Goal: Information Seeking & Learning: Learn about a topic

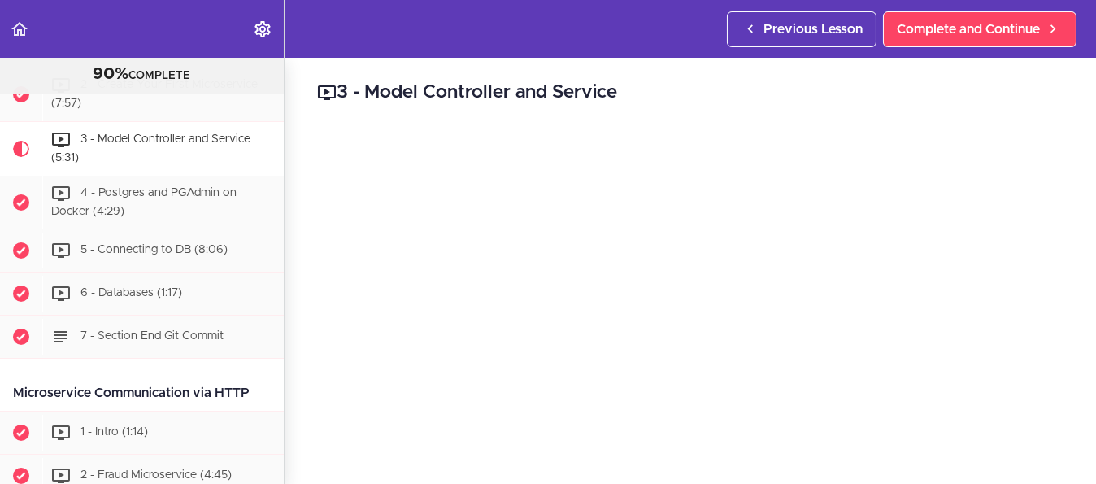
scroll to position [81, 0]
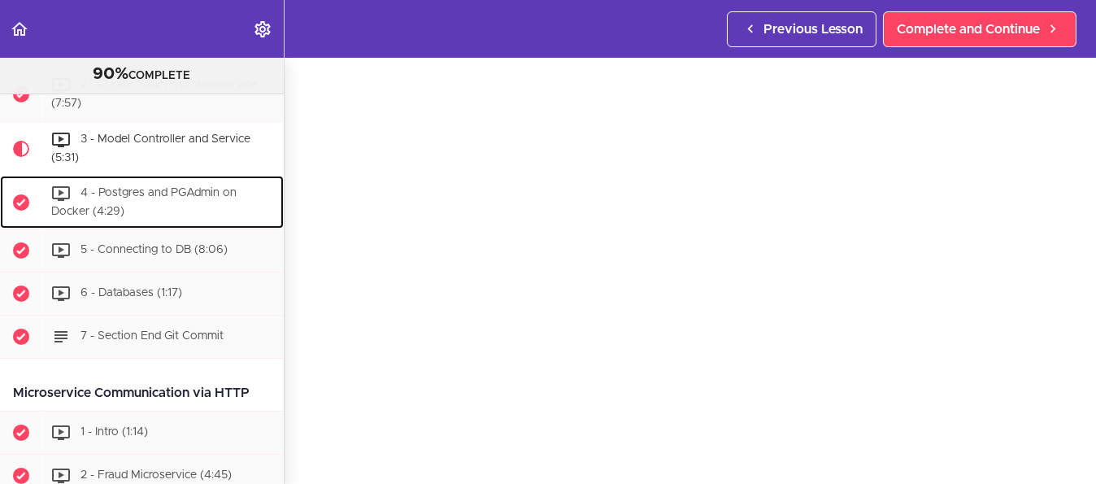
click at [158, 190] on span "4 - Postgres and PGAdmin on Docker (4:29)" at bounding box center [143, 202] width 185 height 30
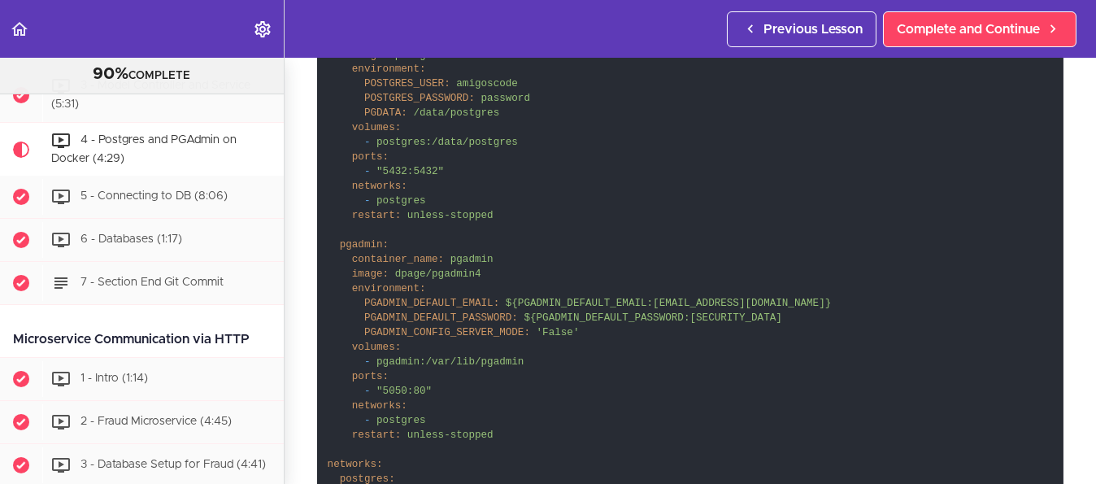
scroll to position [107, 0]
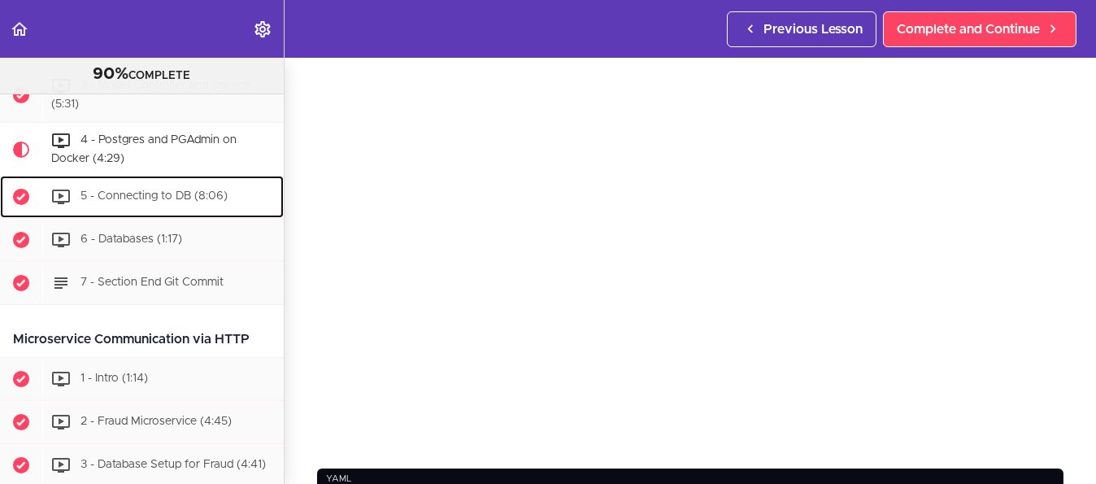
click at [174, 195] on span "5 - Connecting to DB (8:06)" at bounding box center [154, 196] width 147 height 11
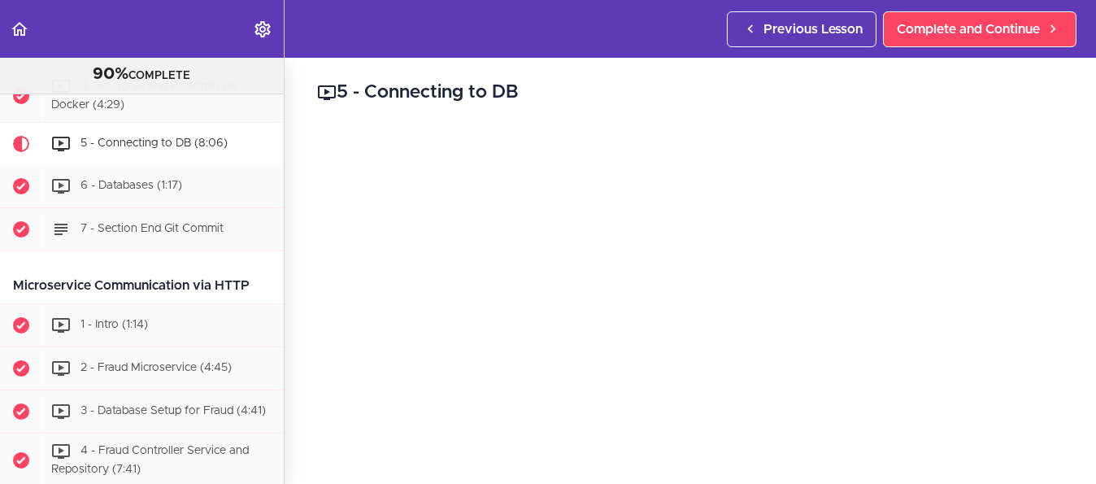
scroll to position [81, 0]
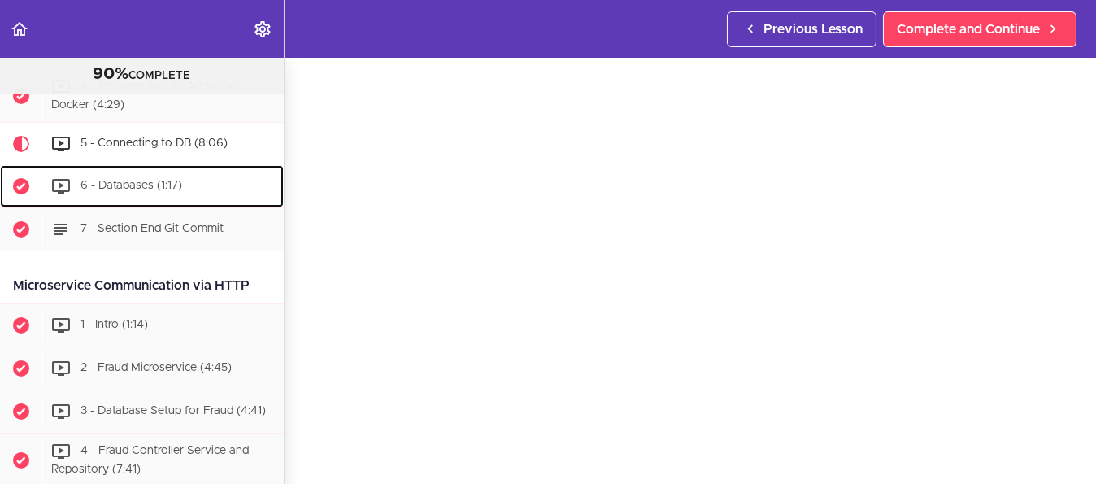
click at [116, 181] on span "6 - Databases (1:17)" at bounding box center [132, 186] width 102 height 11
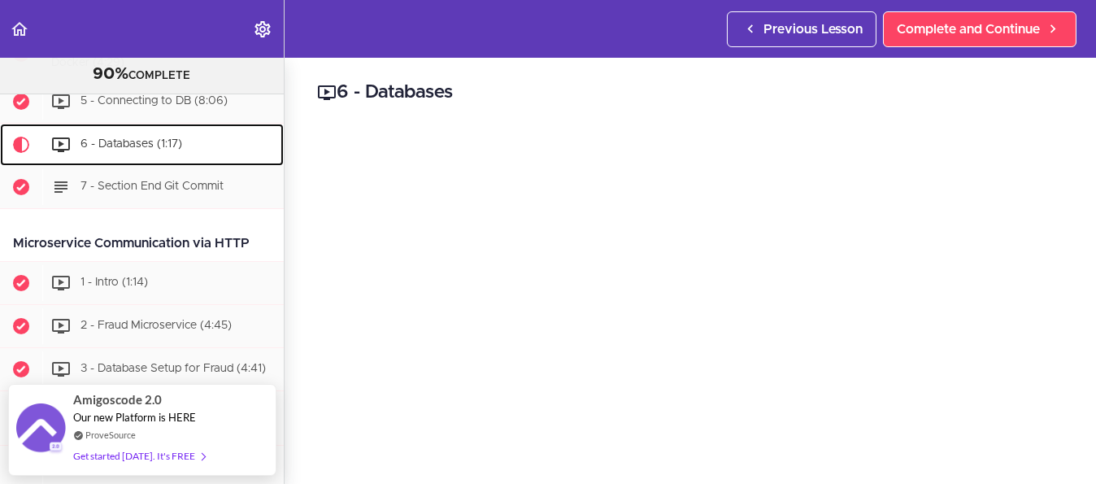
scroll to position [81, 0]
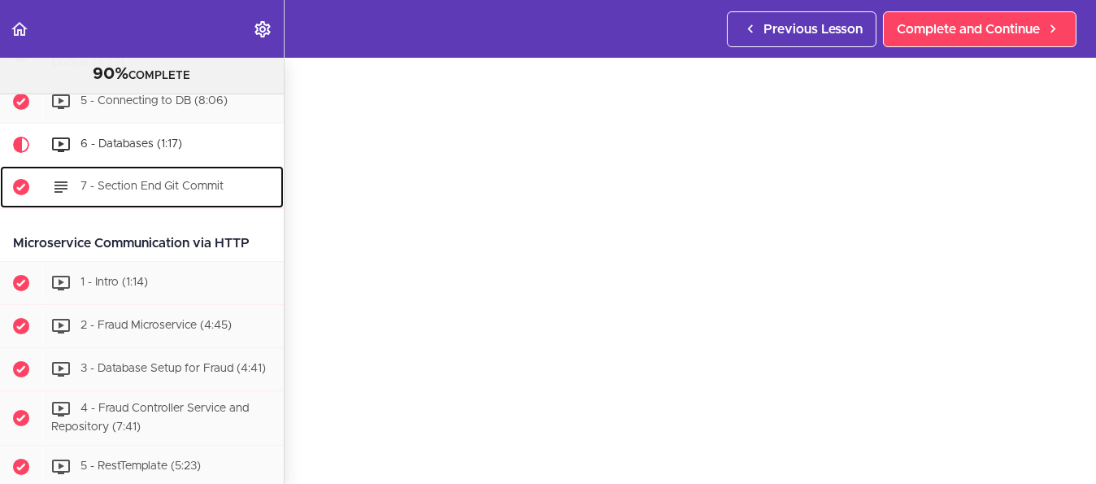
click at [202, 184] on span "7 - Section End Git Commit" at bounding box center [152, 186] width 143 height 11
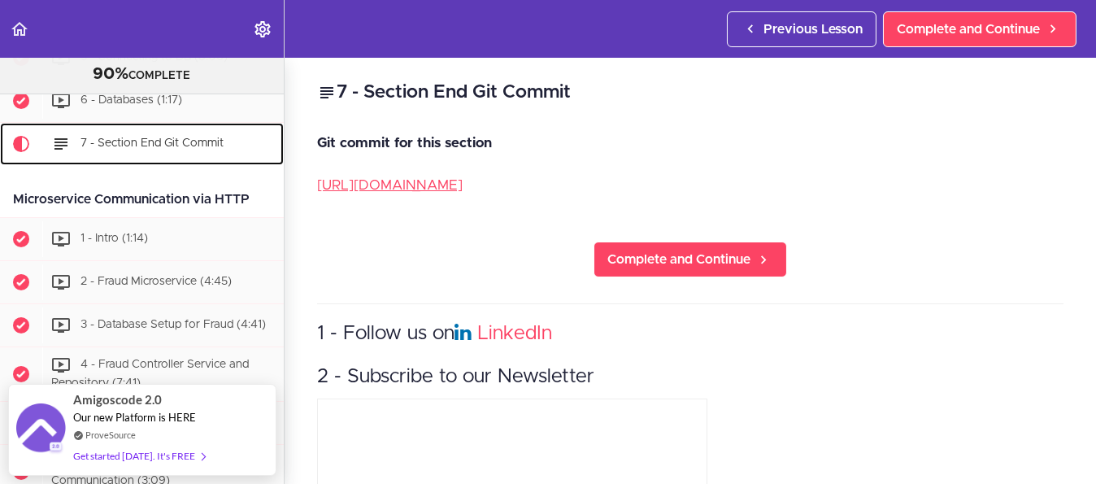
scroll to position [994, 0]
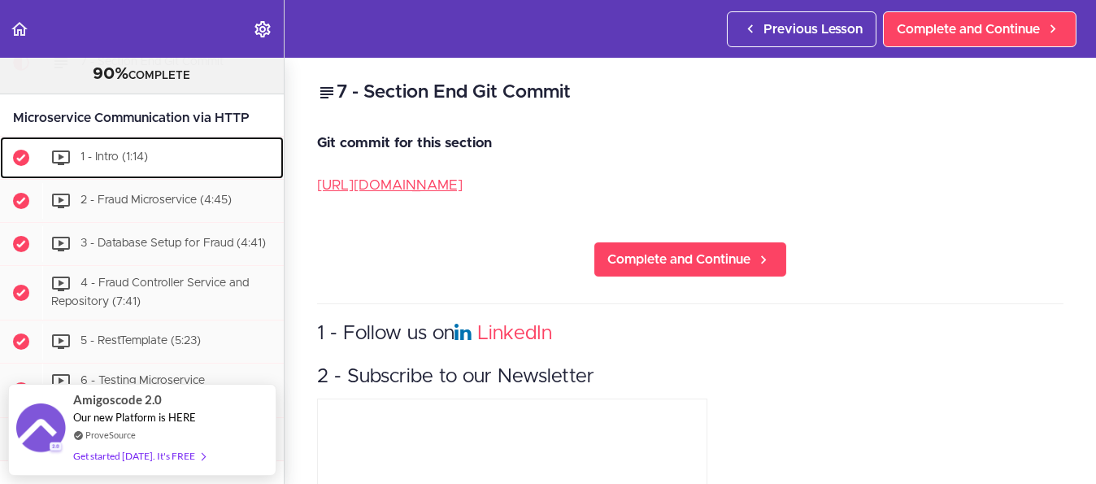
click at [125, 159] on div "1 - Intro (1:14)" at bounding box center [163, 158] width 242 height 36
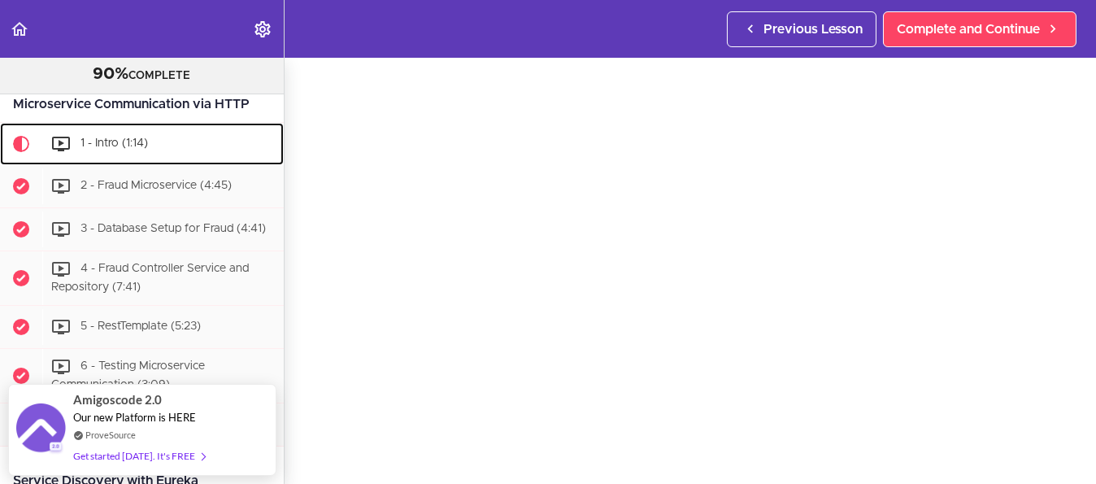
scroll to position [76, 0]
